Goal: Task Accomplishment & Management: Complete application form

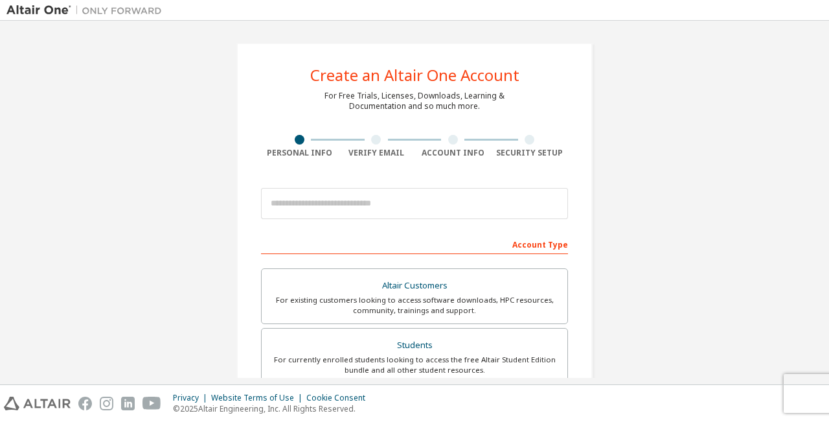
click at [330, 203] on body "Create an Altair One Account For Free Trials, Licenses, Downloads, Learning & D…" at bounding box center [414, 211] width 829 height 422
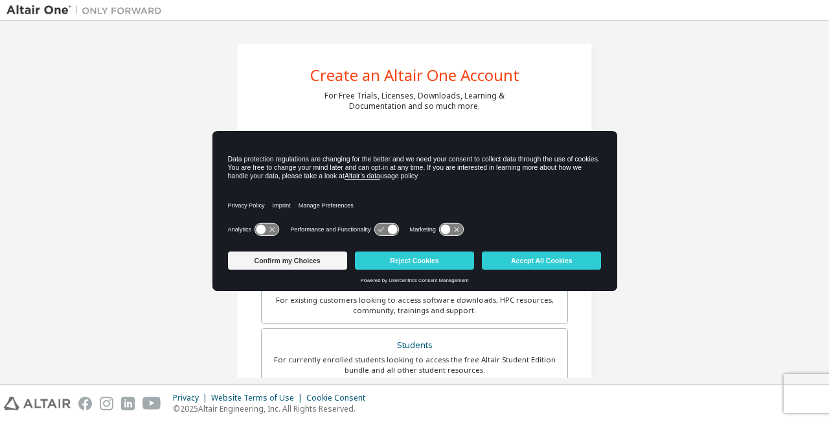
click at [268, 227] on icon at bounding box center [267, 229] width 24 height 12
click at [381, 229] on icon at bounding box center [381, 229] width 6 height 5
click at [375, 229] on icon at bounding box center [386, 229] width 24 height 12
click at [257, 229] on icon at bounding box center [267, 229] width 24 height 12
click at [379, 223] on icon at bounding box center [386, 229] width 24 height 12
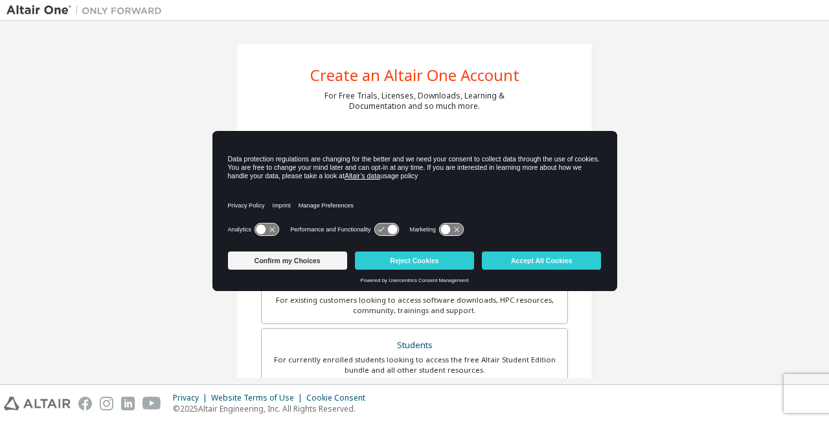
click at [268, 229] on icon at bounding box center [267, 229] width 24 height 12
click at [311, 262] on button "Confirm my Choices" at bounding box center [287, 260] width 119 height 18
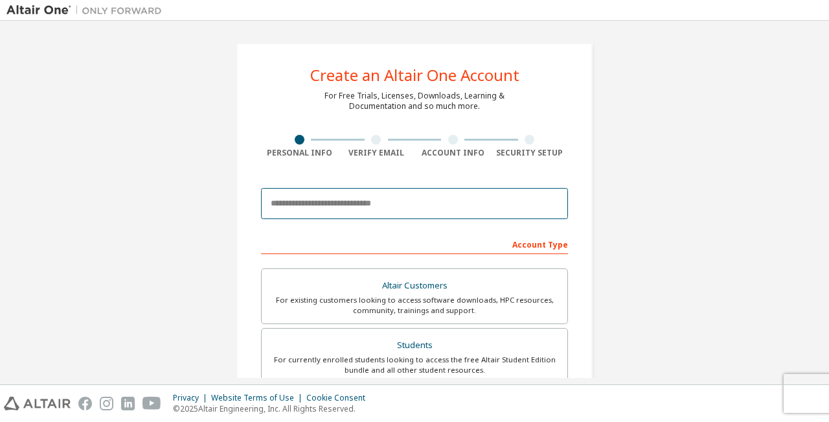
click at [308, 203] on input "email" at bounding box center [414, 203] width 307 height 31
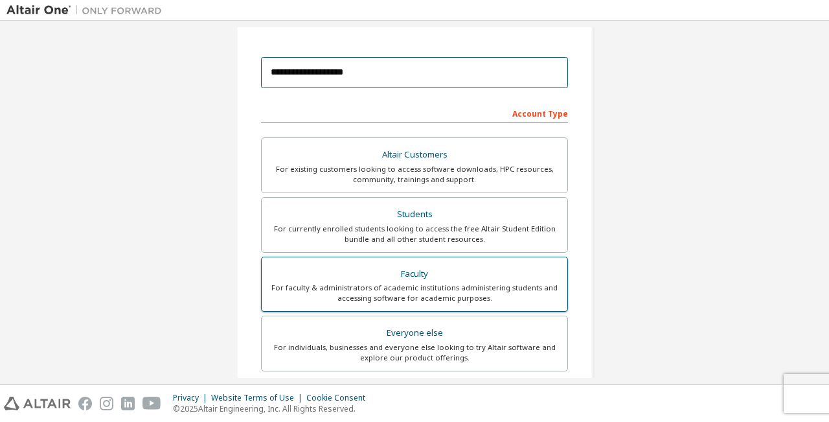
scroll to position [130, 0]
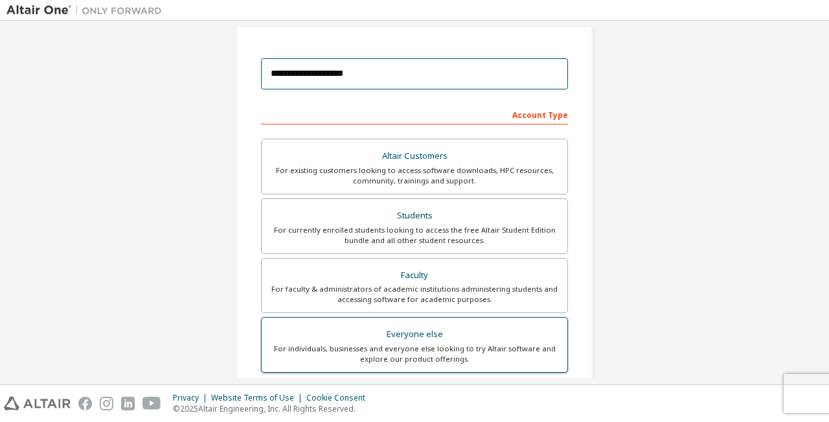
type input "**********"
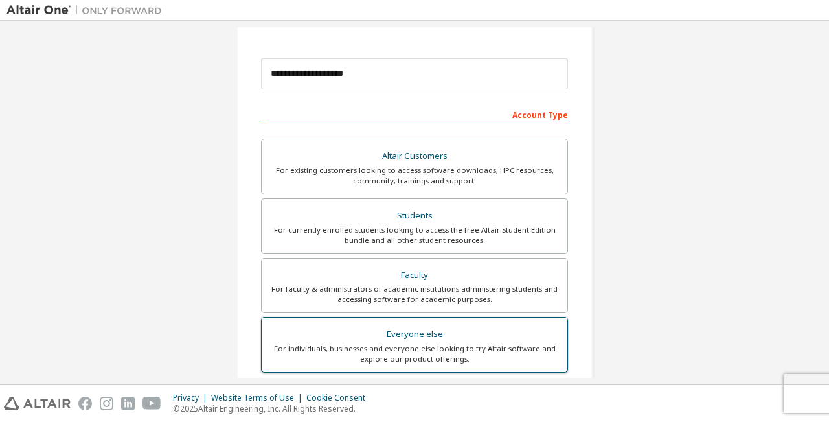
click at [465, 357] on div "For individuals, businesses and everyone else looking to try Altair software an…" at bounding box center [414, 353] width 290 height 21
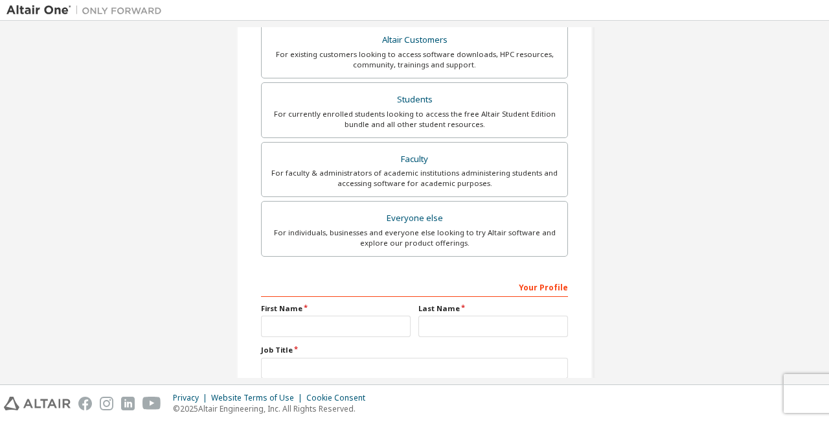
scroll to position [259, 0]
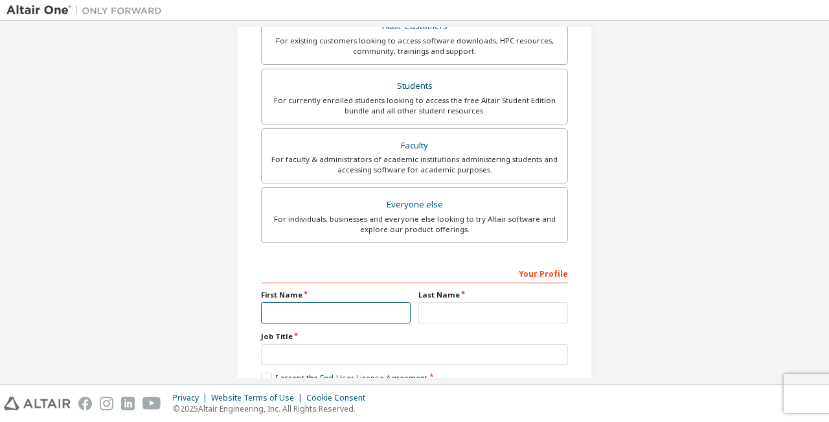
click at [321, 319] on input "text" at bounding box center [336, 312] width 150 height 21
type input "*****"
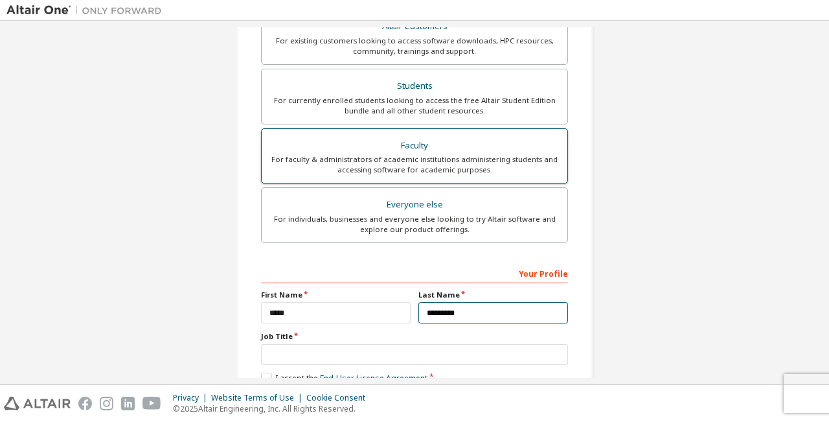
type input "*********"
click at [403, 170] on div "For faculty & administrators of academic institutions administering students an…" at bounding box center [414, 164] width 290 height 21
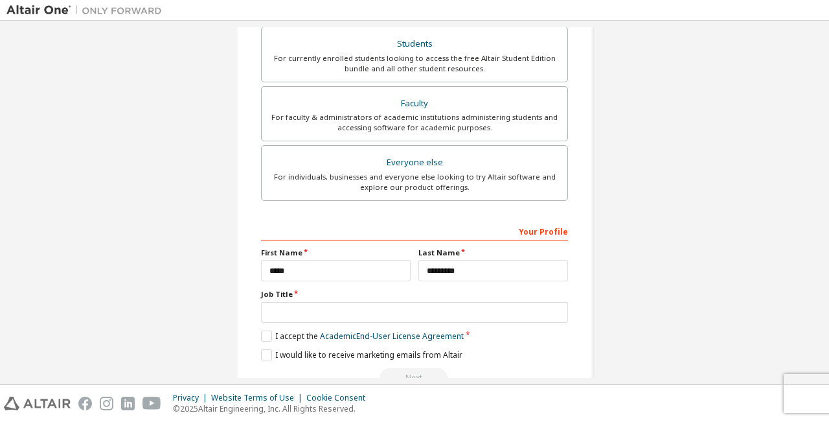
scroll to position [336, 0]
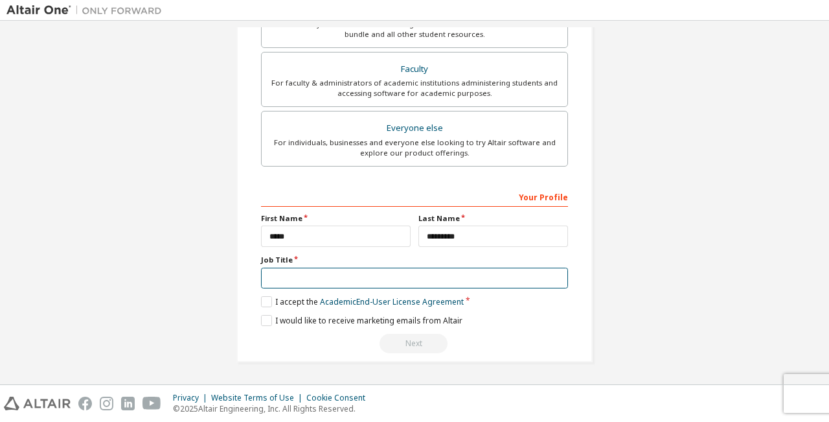
click at [307, 284] on input "text" at bounding box center [414, 278] width 307 height 21
type input "*******"
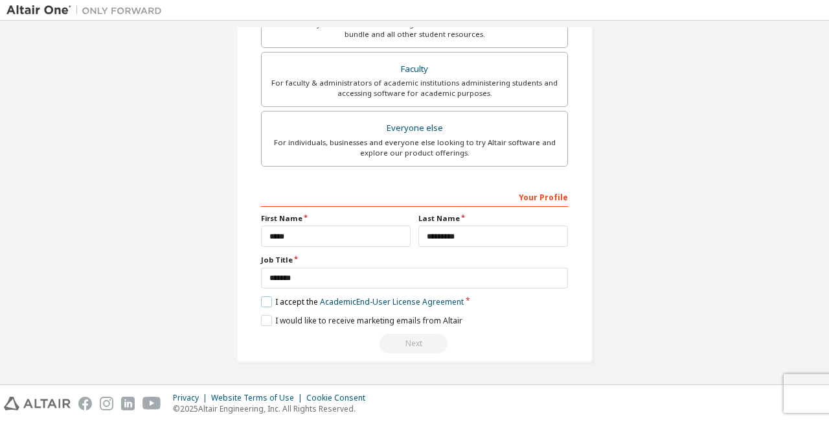
click at [266, 301] on label "I accept the Academic End-User License Agreement" at bounding box center [362, 301] width 203 height 11
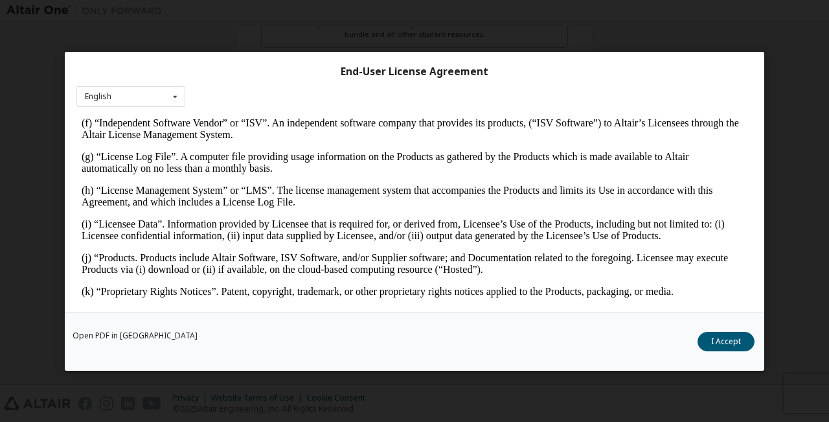
scroll to position [38, 0]
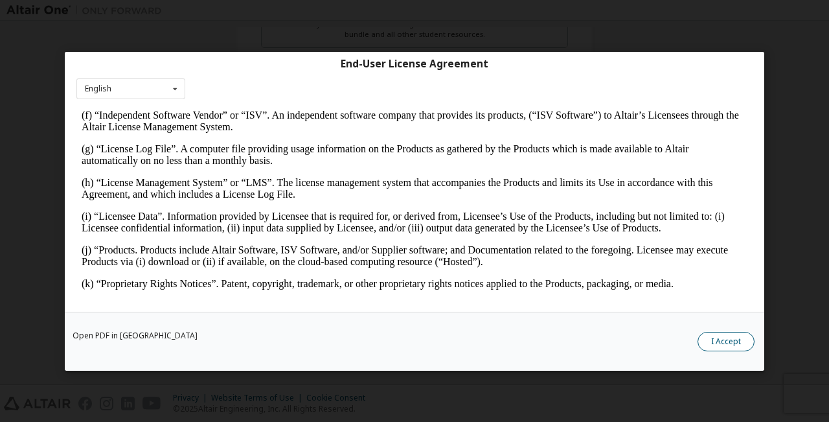
click at [730, 339] on button "I Accept" at bounding box center [726, 340] width 57 height 19
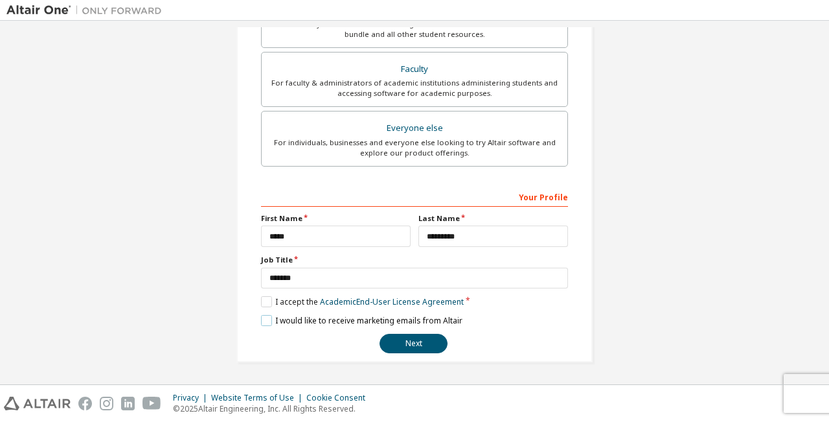
click at [267, 320] on label "I would like to receive marketing emails from Altair" at bounding box center [361, 320] width 201 height 11
drag, startPoint x: 261, startPoint y: 319, endPoint x: 322, endPoint y: 333, distance: 62.4
click at [262, 319] on label "I would like to receive marketing emails from Altair" at bounding box center [361, 320] width 201 height 11
click at [407, 341] on button "Next" at bounding box center [414, 343] width 68 height 19
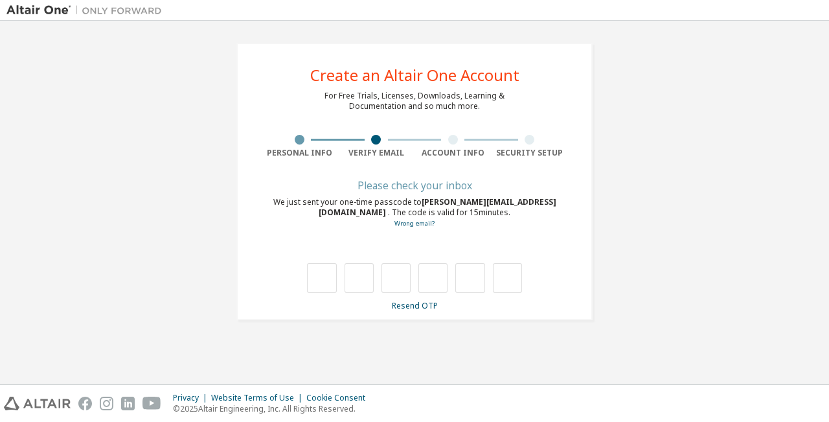
scroll to position [0, 0]
type input "*"
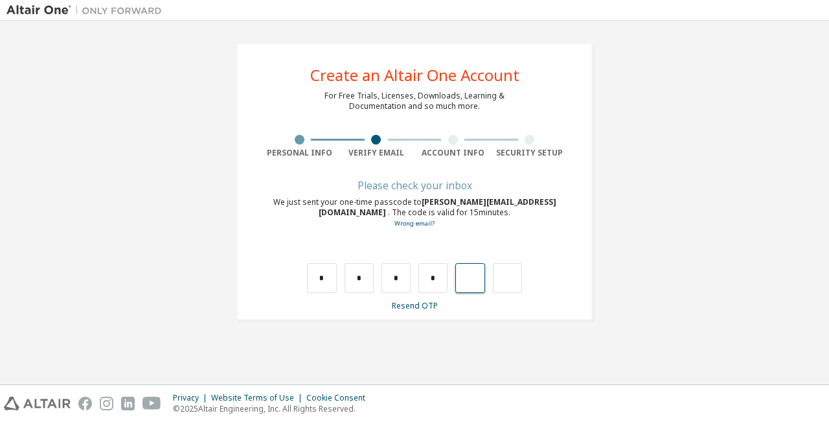
type input "*"
